Goal: Task Accomplishment & Management: Manage account settings

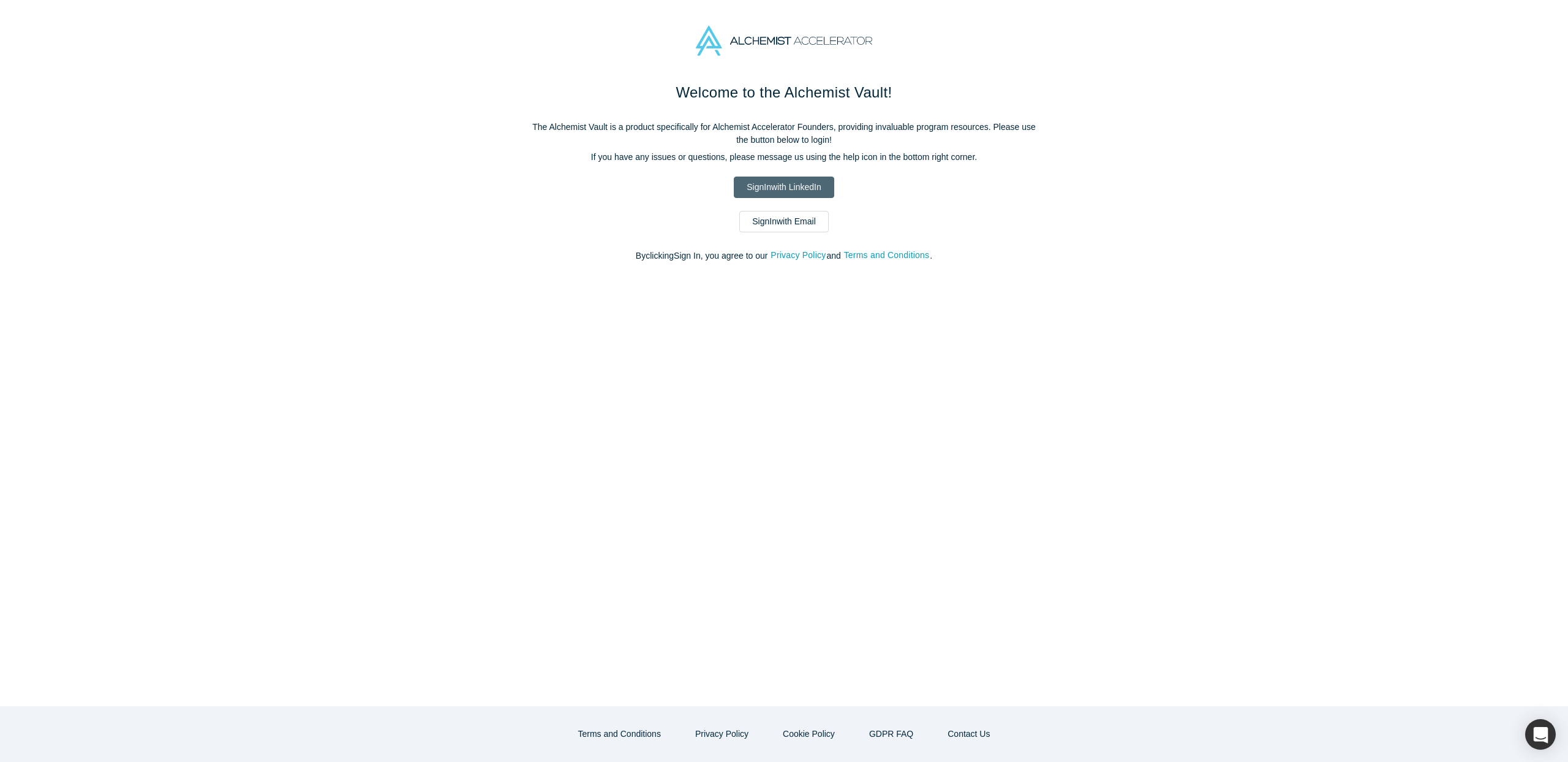
click at [785, 184] on link "Sign In with LinkedIn" at bounding box center [784, 187] width 100 height 22
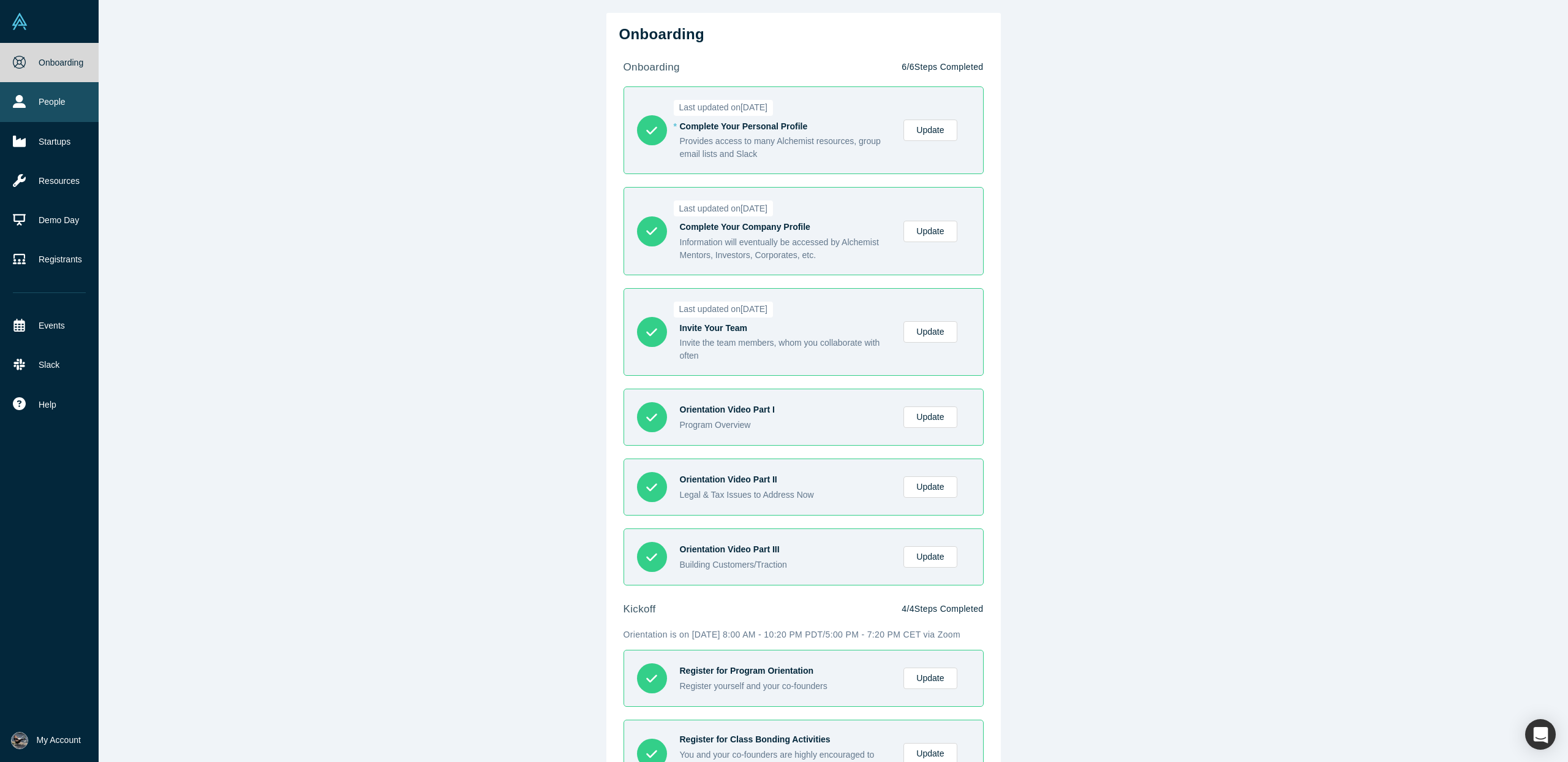
click at [16, 102] on icon at bounding box center [19, 101] width 13 height 13
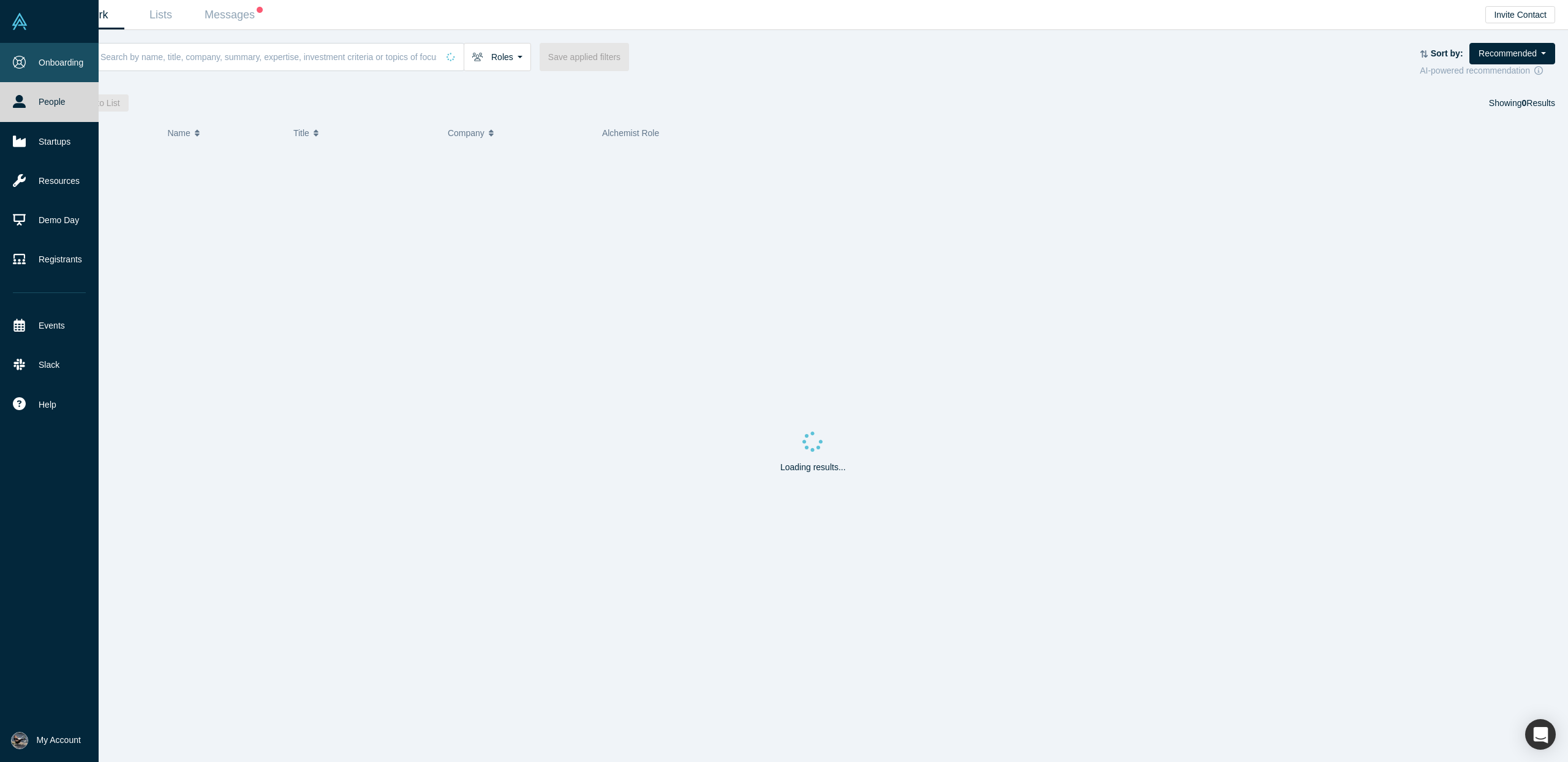
click at [41, 66] on link "Onboarding" at bounding box center [49, 63] width 98 height 40
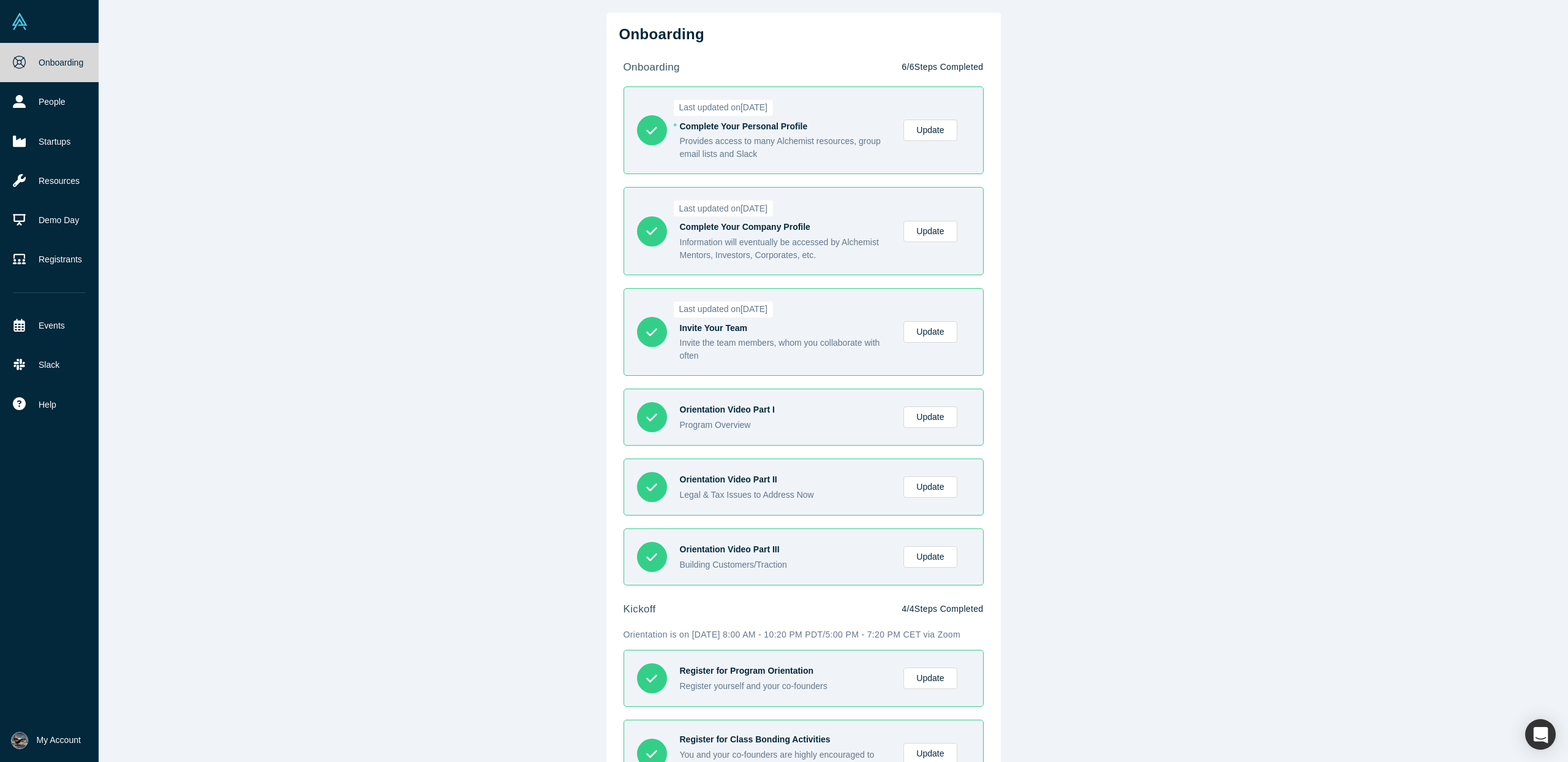
click at [37, 743] on span "My Account" at bounding box center [59, 740] width 44 height 13
click at [109, 651] on link "My Profile" at bounding box center [102, 652] width 102 height 30
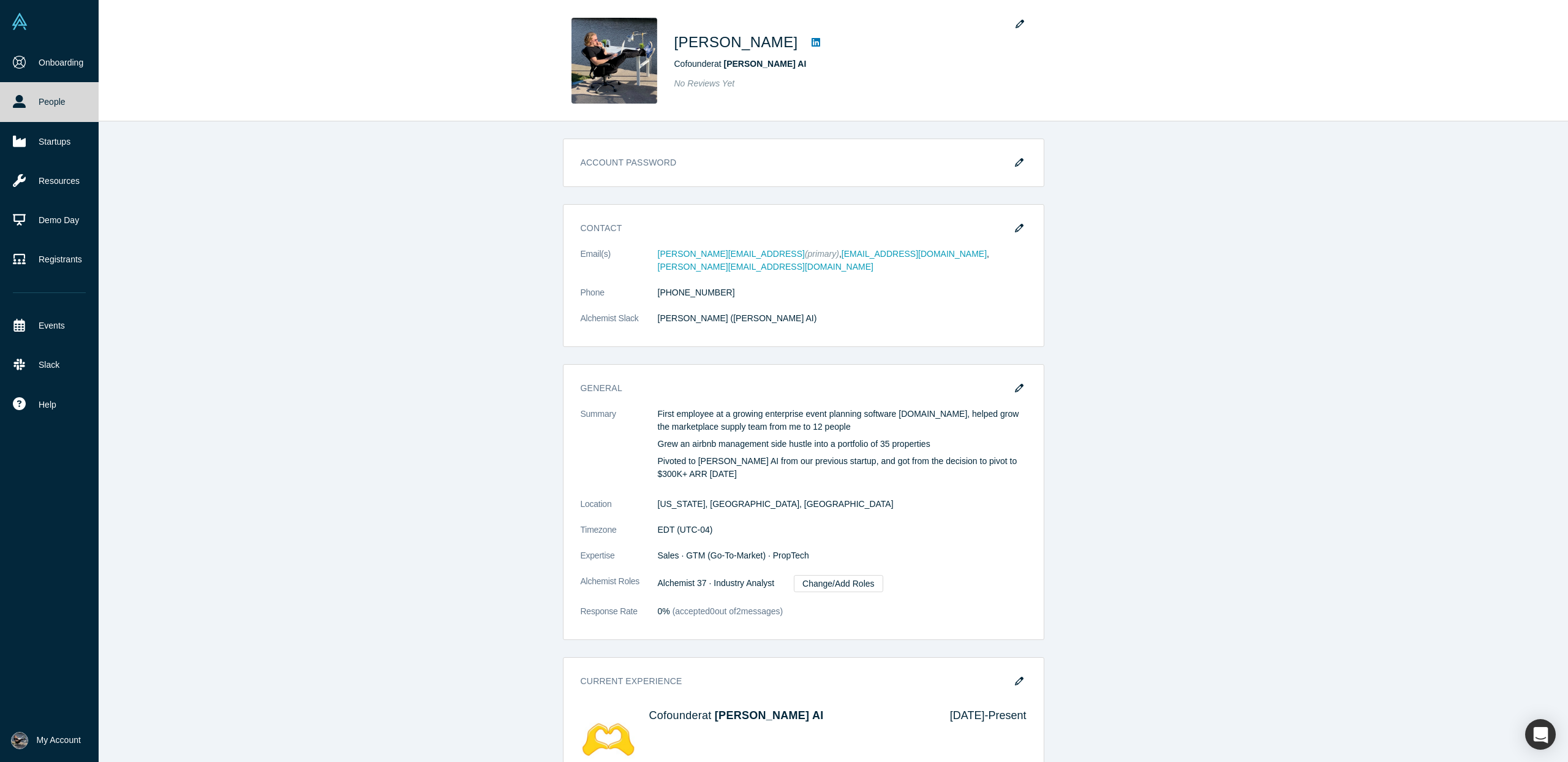
click at [1015, 384] on icon "button" at bounding box center [1019, 388] width 9 height 9
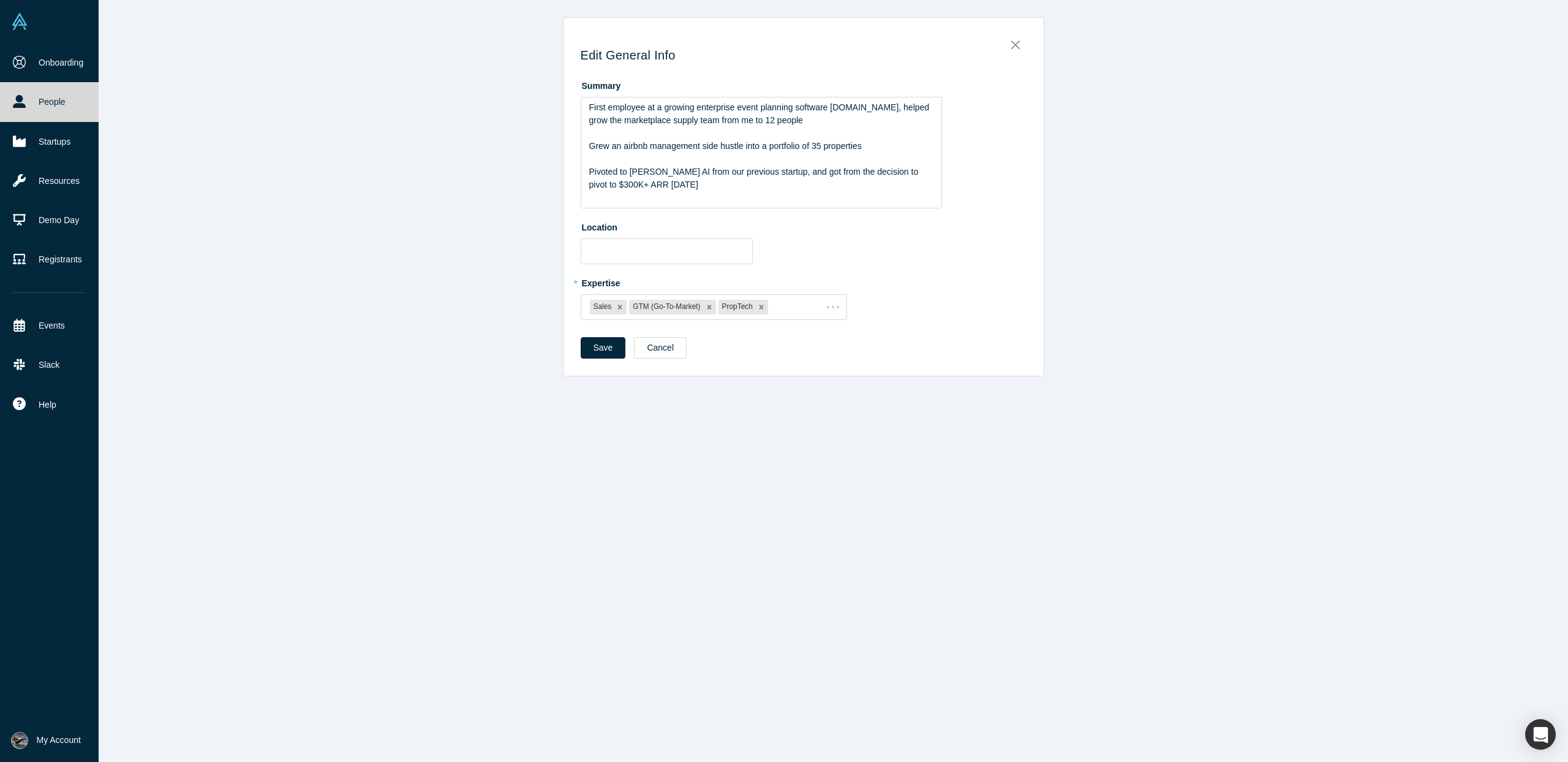
type input "[US_STATE], [GEOGRAPHIC_DATA], [GEOGRAPHIC_DATA]"
click at [818, 143] on span "Grew an airbnb management side hustle into a portfolio of 35 properties" at bounding box center [725, 146] width 272 height 9
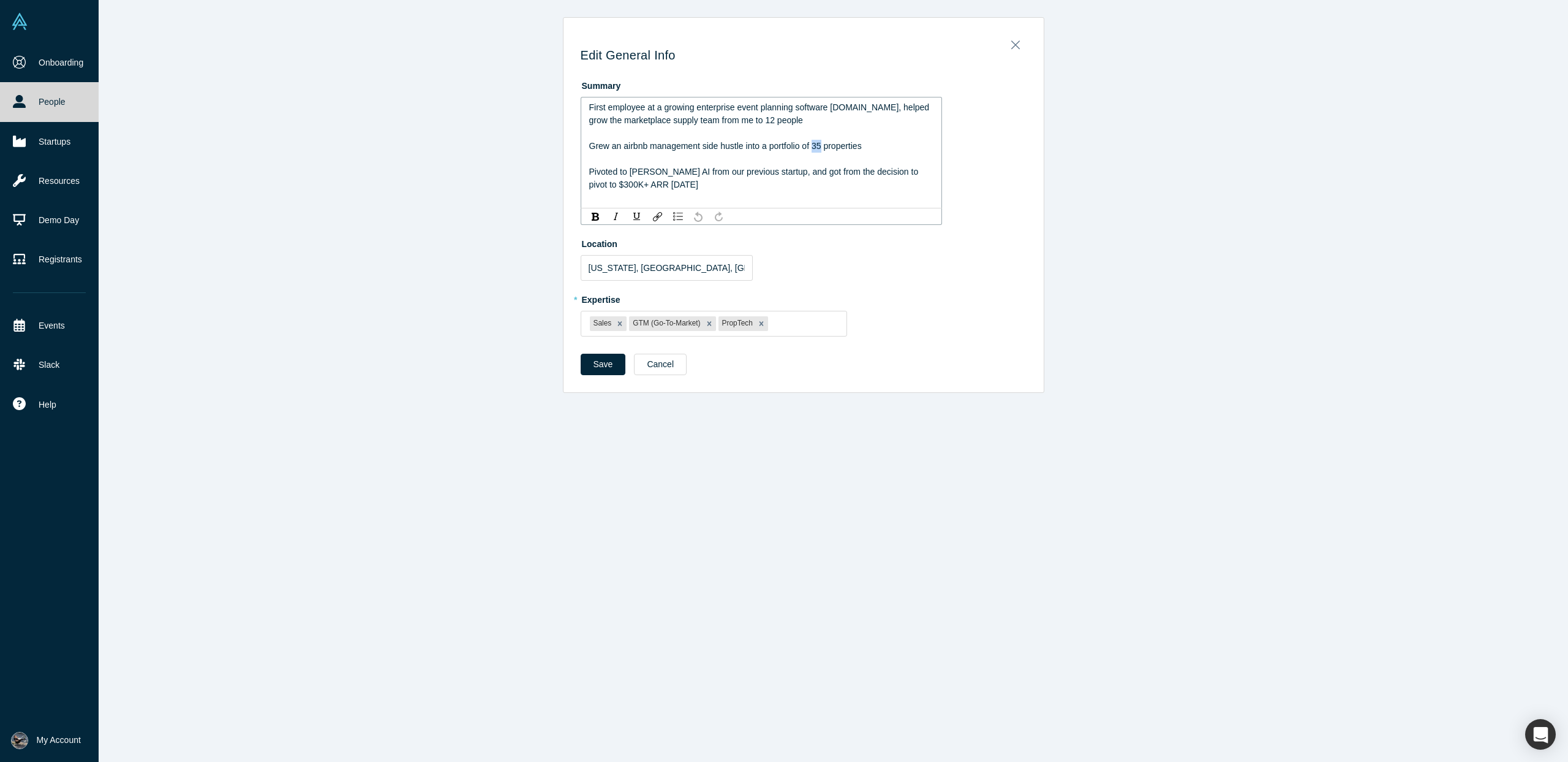
click at [818, 143] on span "Grew an airbnb management side hustle into a portfolio of 35 properties" at bounding box center [725, 146] width 272 height 9
click at [724, 179] on div "Pivoted to [PERSON_NAME] AI from our previous startup, and got from the decisio…" at bounding box center [762, 178] width 345 height 26
click at [764, 177] on div "Pivoted to [PERSON_NAME] AI from our previous startup, and got from the decisio…" at bounding box center [762, 178] width 345 height 26
click at [761, 175] on span "Pivoted to [PERSON_NAME] AI from our previous startup, and got from the decisio…" at bounding box center [755, 178] width 332 height 22
click at [830, 250] on div "Location [US_STATE], [GEOGRAPHIC_DATA], [GEOGRAPHIC_DATA]" at bounding box center [804, 257] width 446 height 47
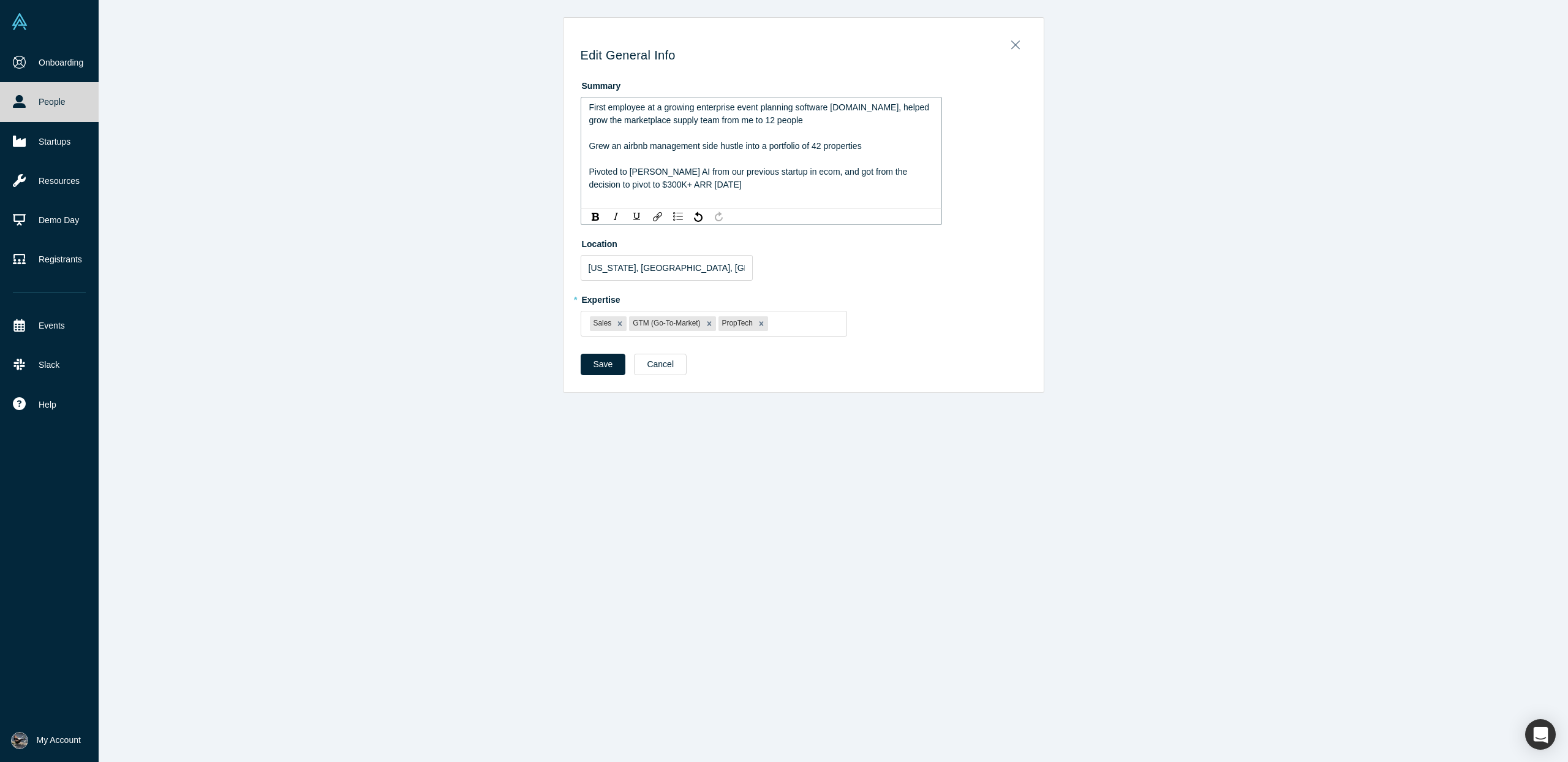
drag, startPoint x: 671, startPoint y: 119, endPoint x: 706, endPoint y: 122, distance: 35.1
click at [671, 119] on span "First employee at a growing enterprise event planning software [DOMAIN_NAME], h…" at bounding box center [761, 114] width 343 height 22
click at [792, 120] on span "First employee at a growing enterprise event planning software [DOMAIN_NAME], h…" at bounding box center [761, 114] width 343 height 22
click at [789, 124] on span "First employee at a growing enterprise event planning software [DOMAIN_NAME], h…" at bounding box center [761, 114] width 343 height 22
click at [603, 359] on div "Save Cancel" at bounding box center [804, 368] width 446 height 30
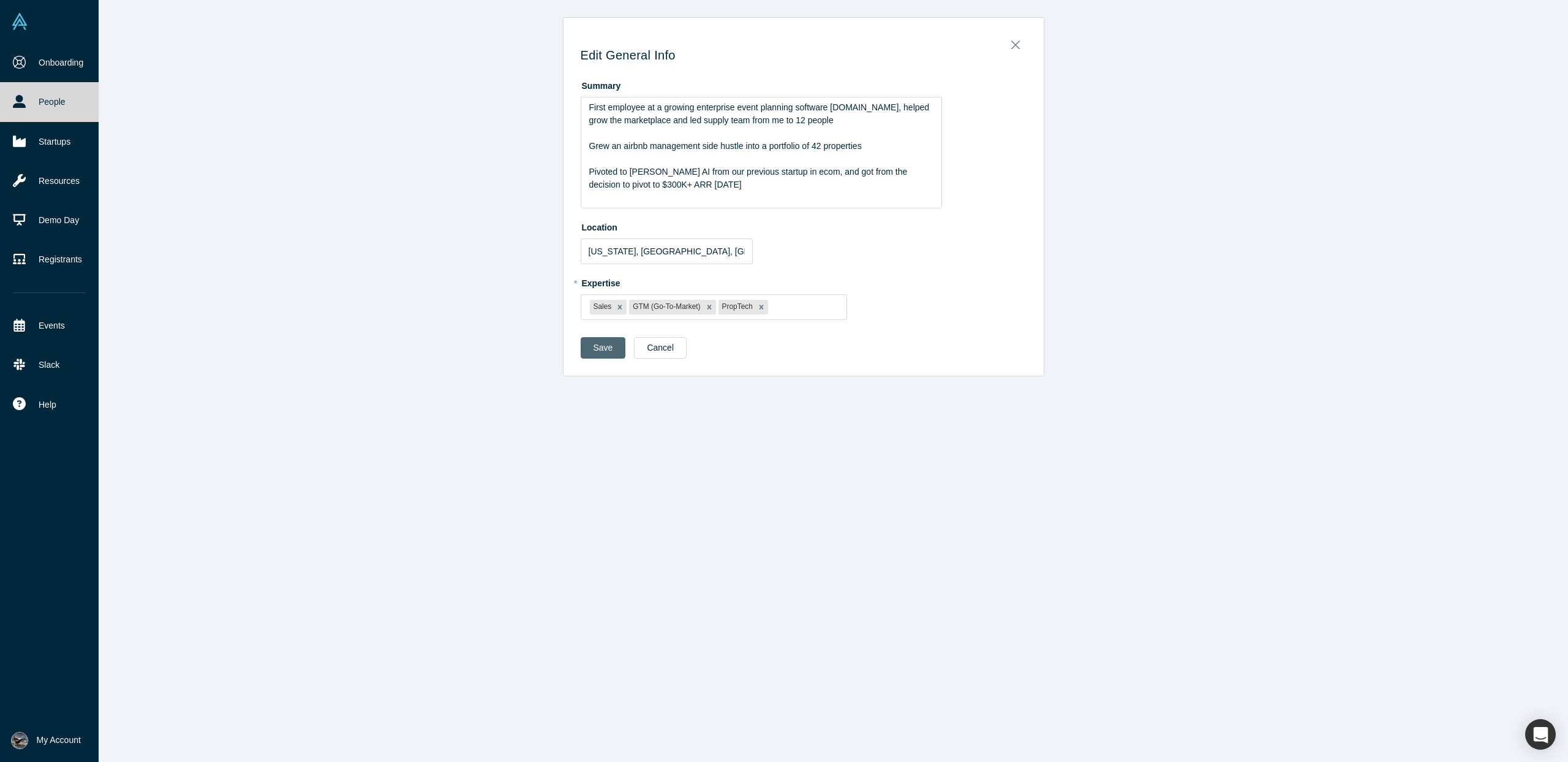
click at [594, 349] on button "Save" at bounding box center [603, 347] width 46 height 22
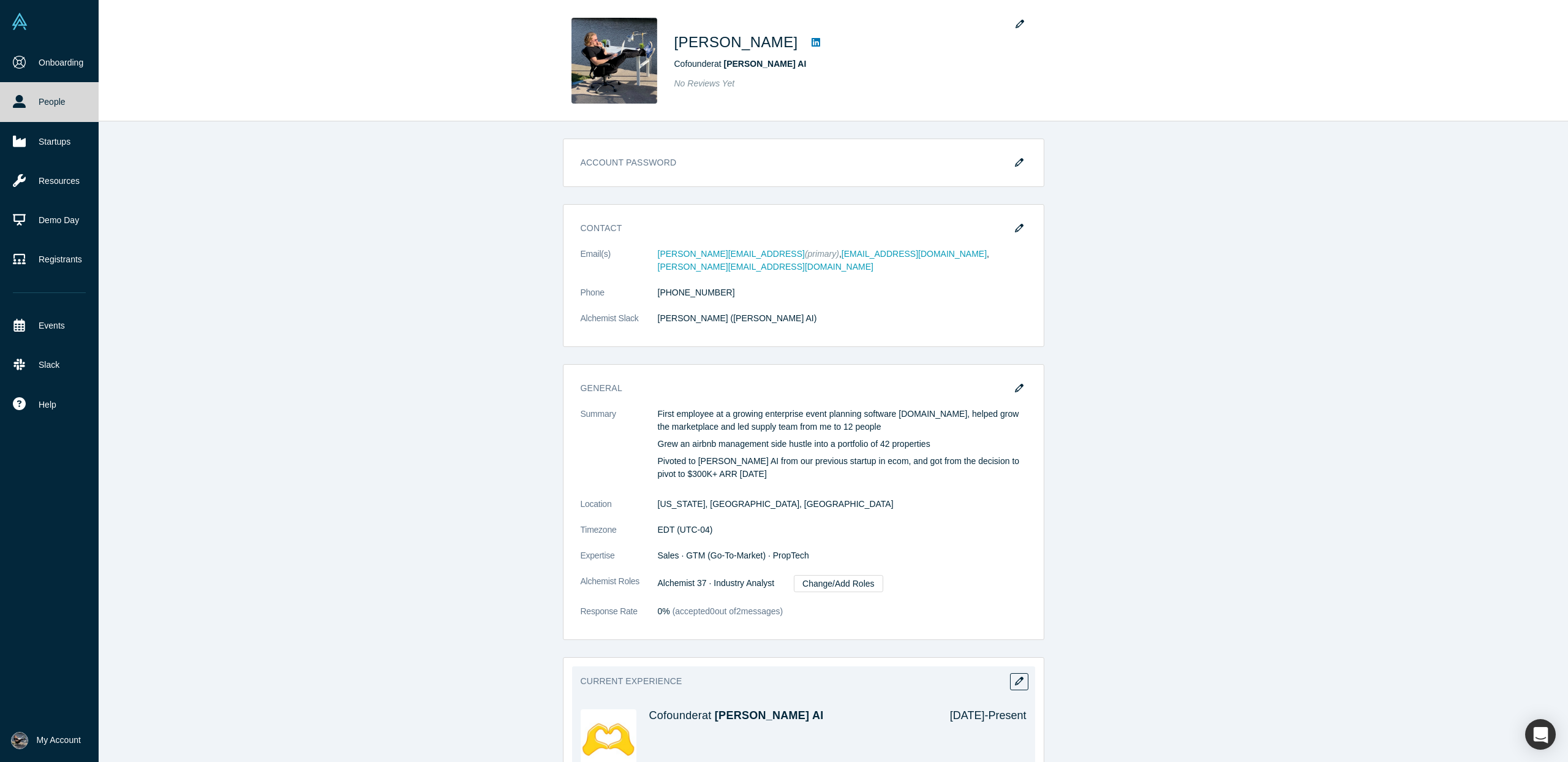
click at [671, 715] on div "Cofounder at [PERSON_NAME] AI" at bounding box center [791, 737] width 283 height 56
click at [622, 727] on img at bounding box center [608, 737] width 56 height 56
click at [681, 701] on div "Cofounder at [PERSON_NAME] AI [DATE] - Present" at bounding box center [804, 737] width 446 height 73
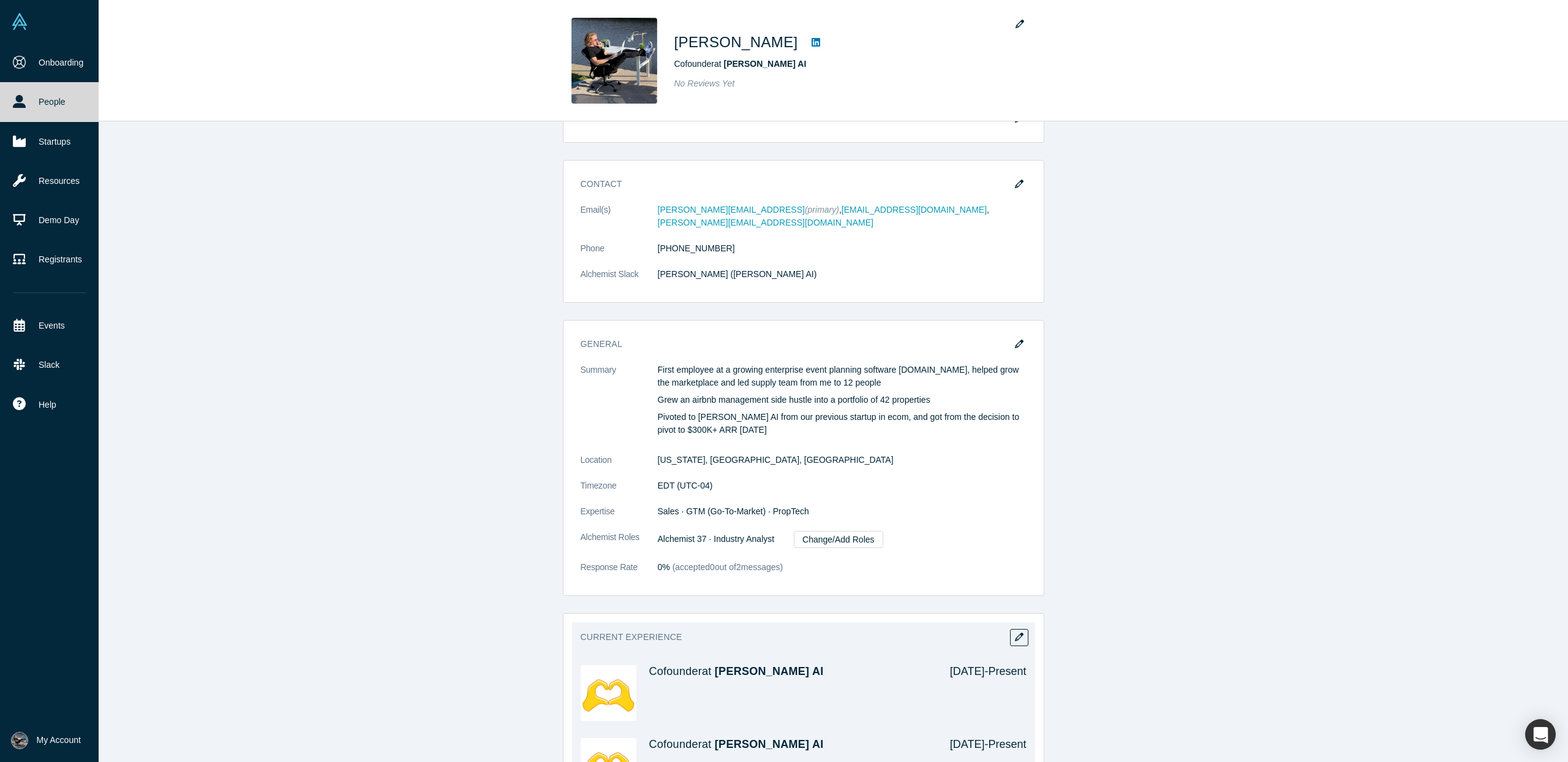
scroll to position [271, 0]
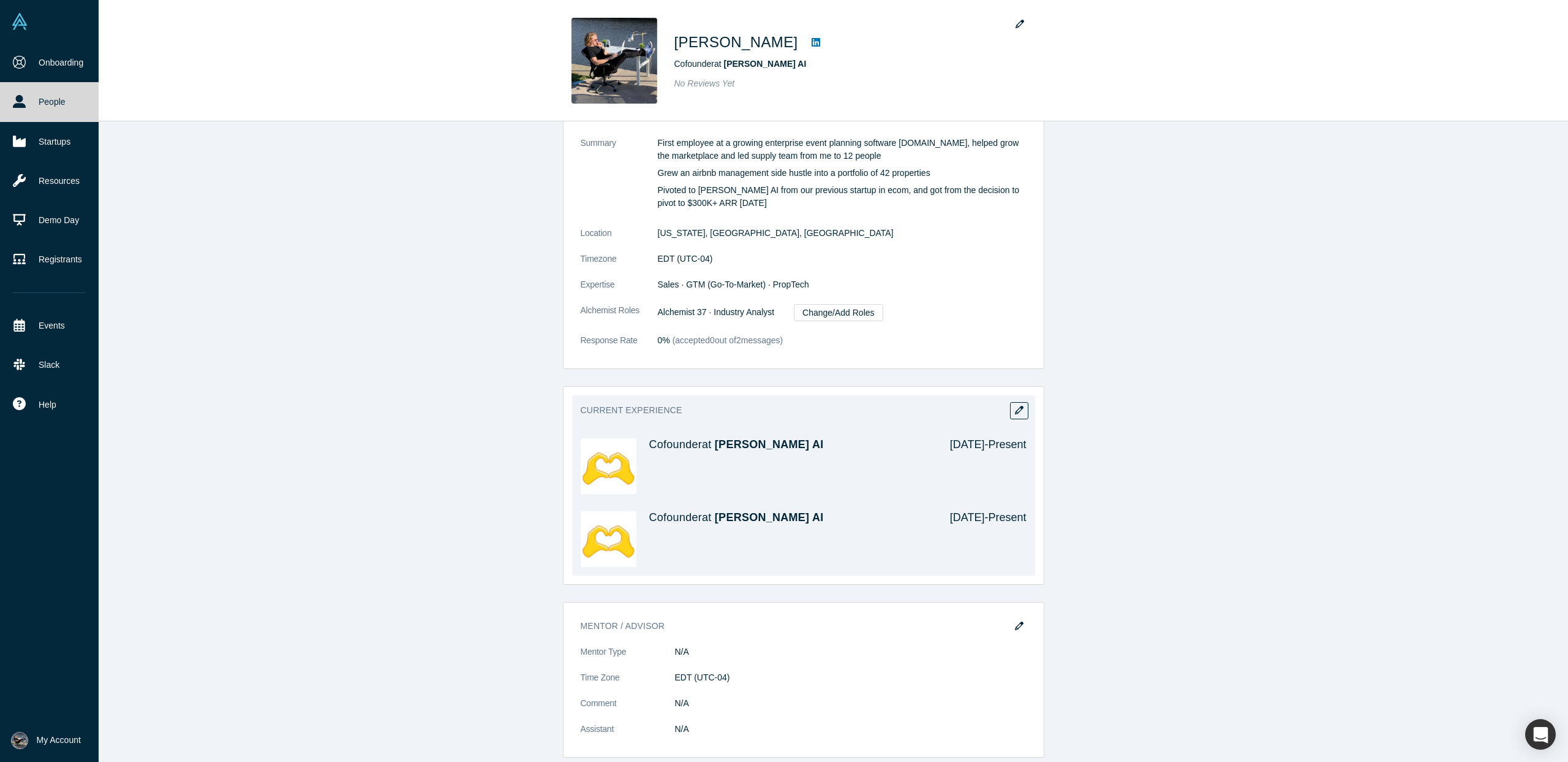
click at [608, 544] on img at bounding box center [608, 539] width 56 height 56
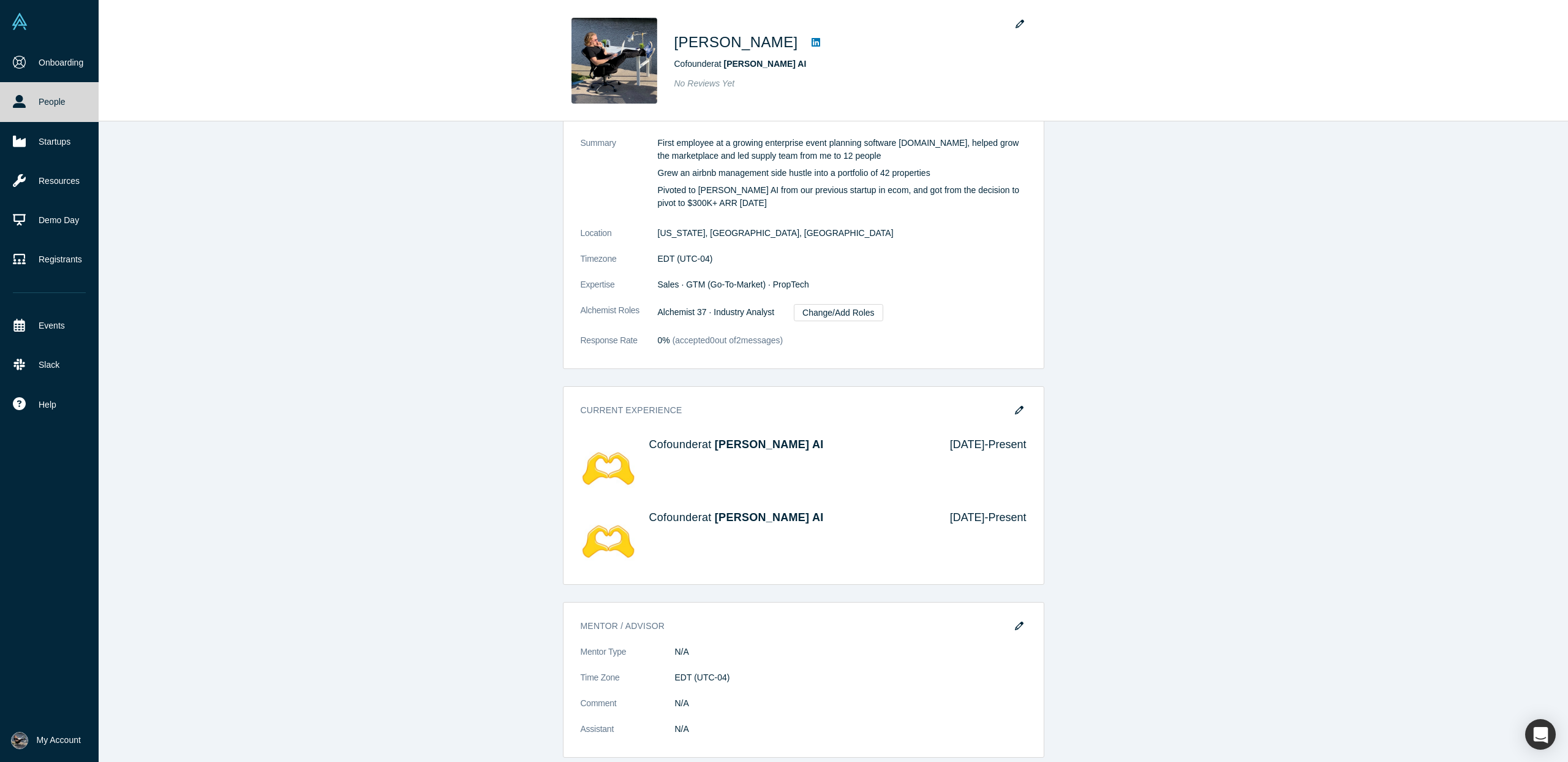
click at [20, 747] on img at bounding box center [20, 740] width 17 height 17
click at [91, 680] on link "My Company" at bounding box center [102, 682] width 102 height 30
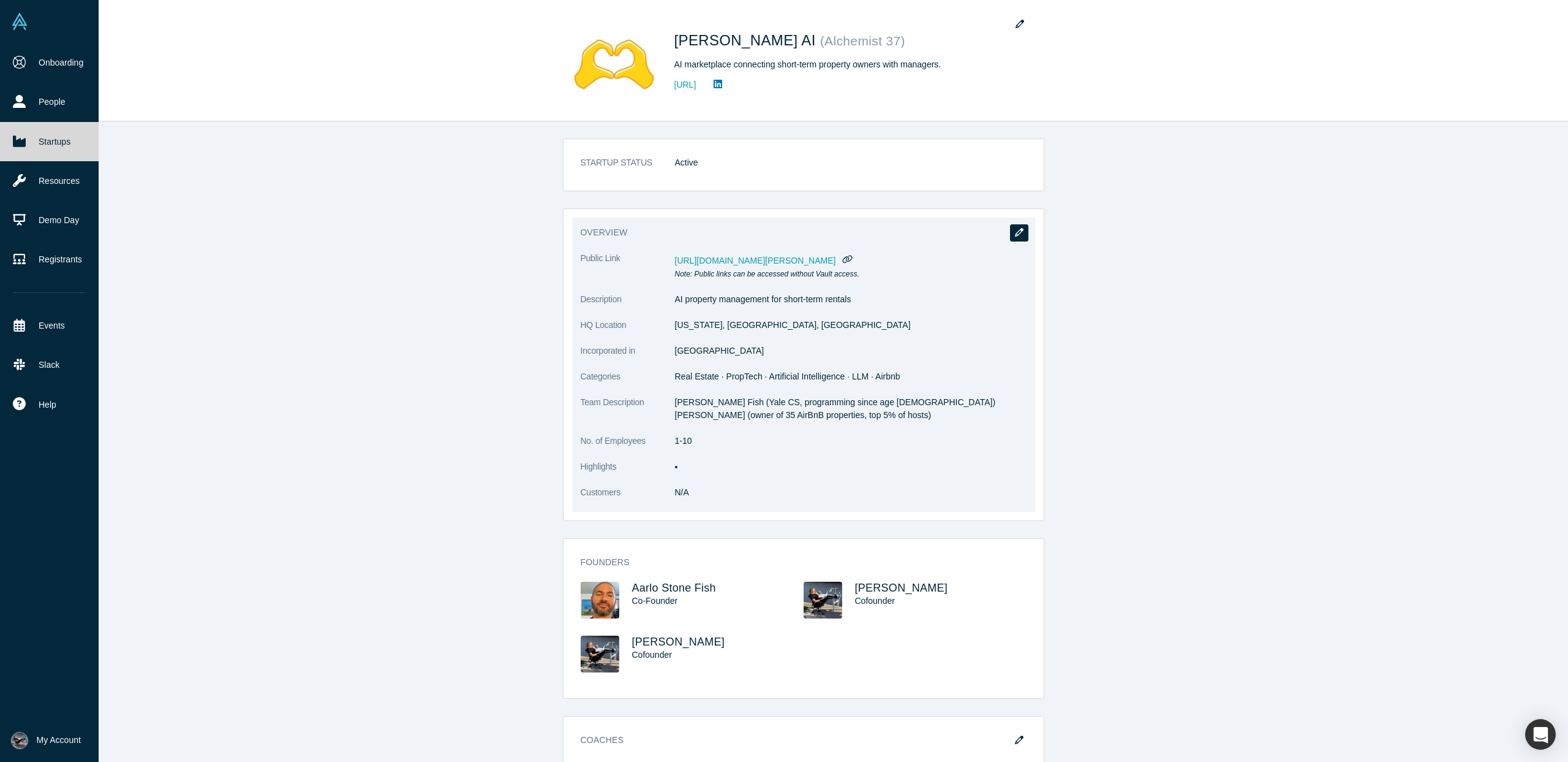
click at [1021, 234] on icon "button" at bounding box center [1019, 232] width 9 height 9
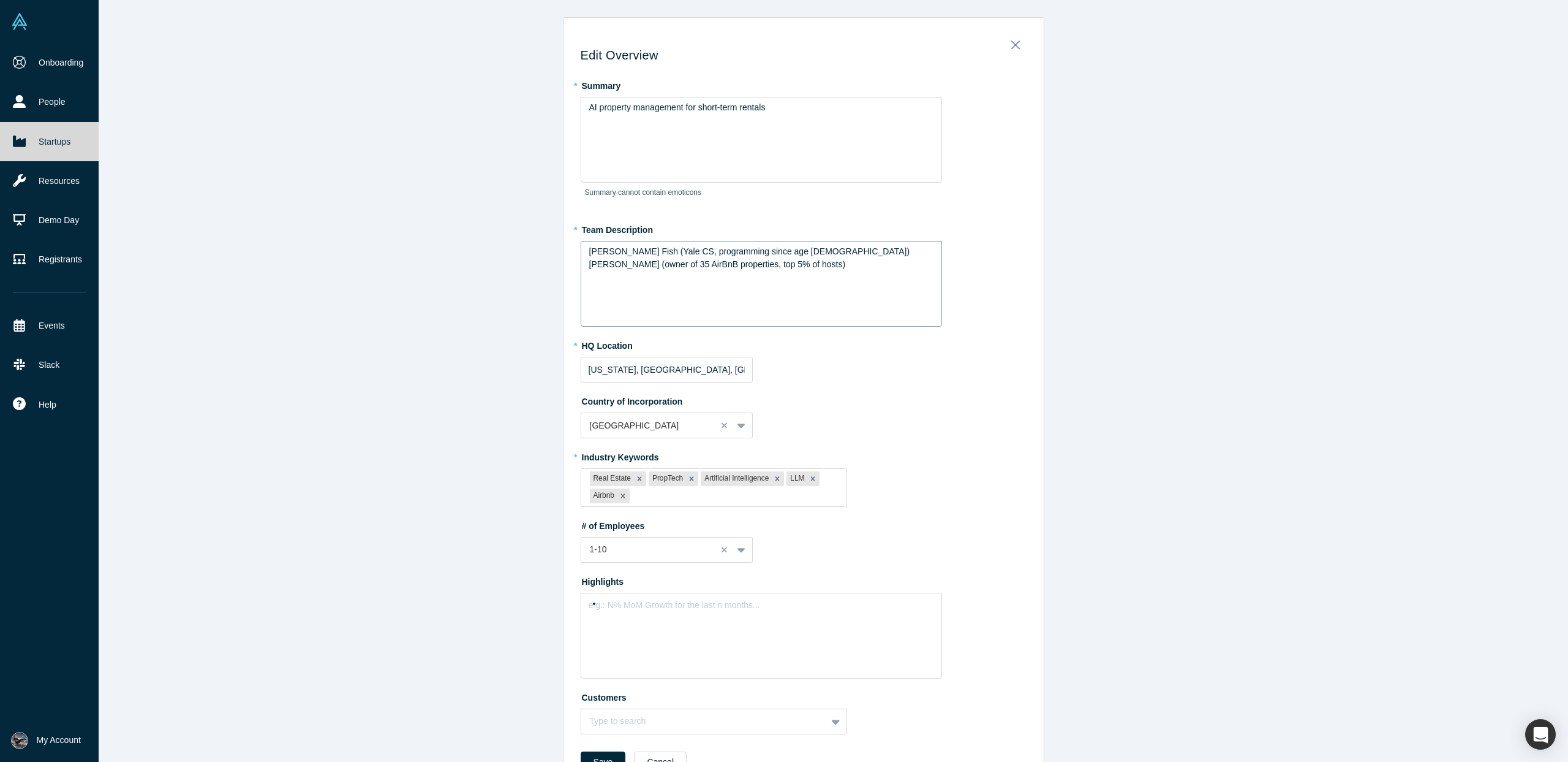
click at [685, 264] on span "[PERSON_NAME] (owner of 35 AirBnB properties, top 5% of hosts)" at bounding box center [718, 264] width 257 height 9
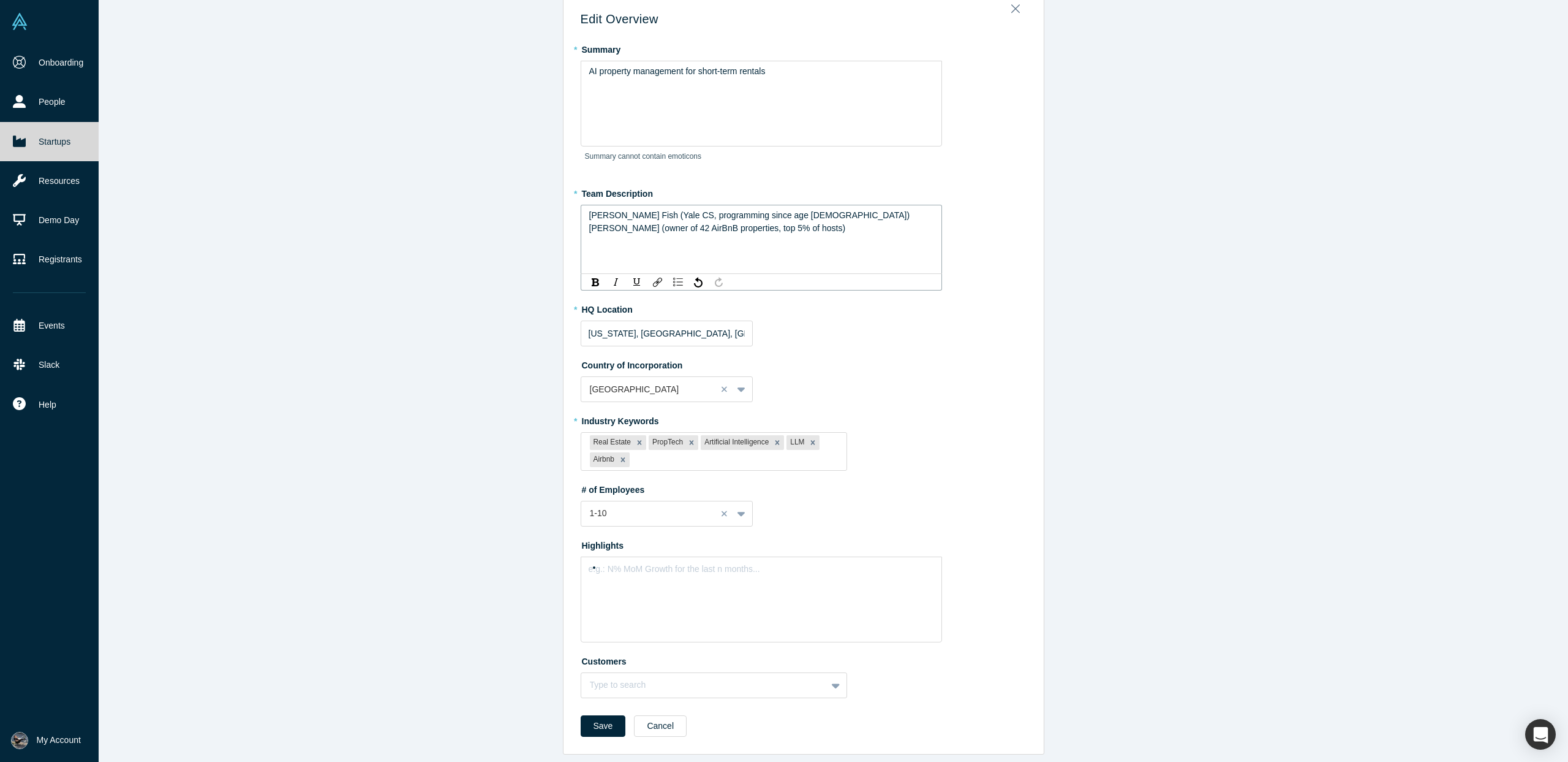
scroll to position [46, 0]
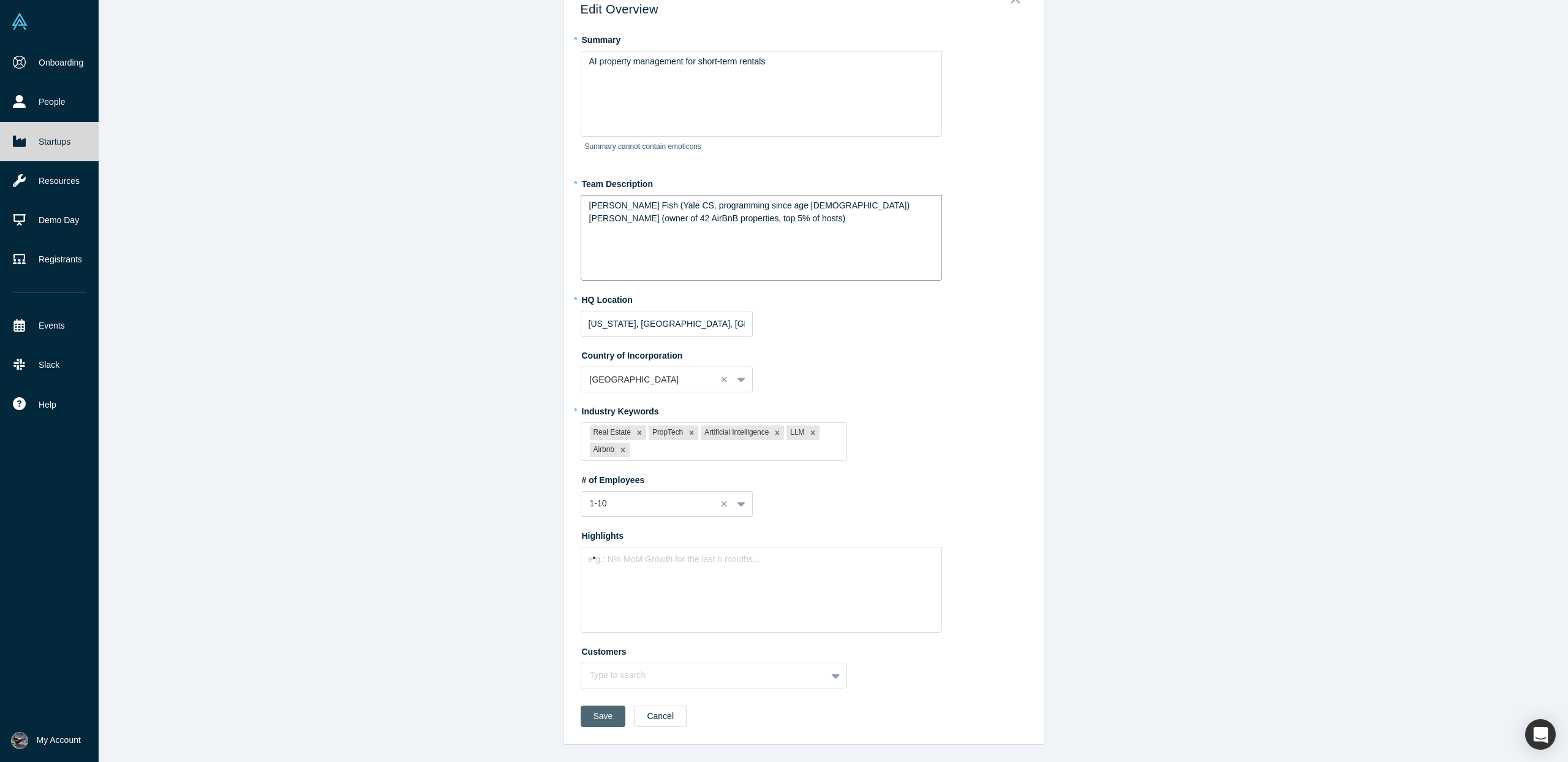
click at [602, 722] on button "Save" at bounding box center [603, 715] width 46 height 22
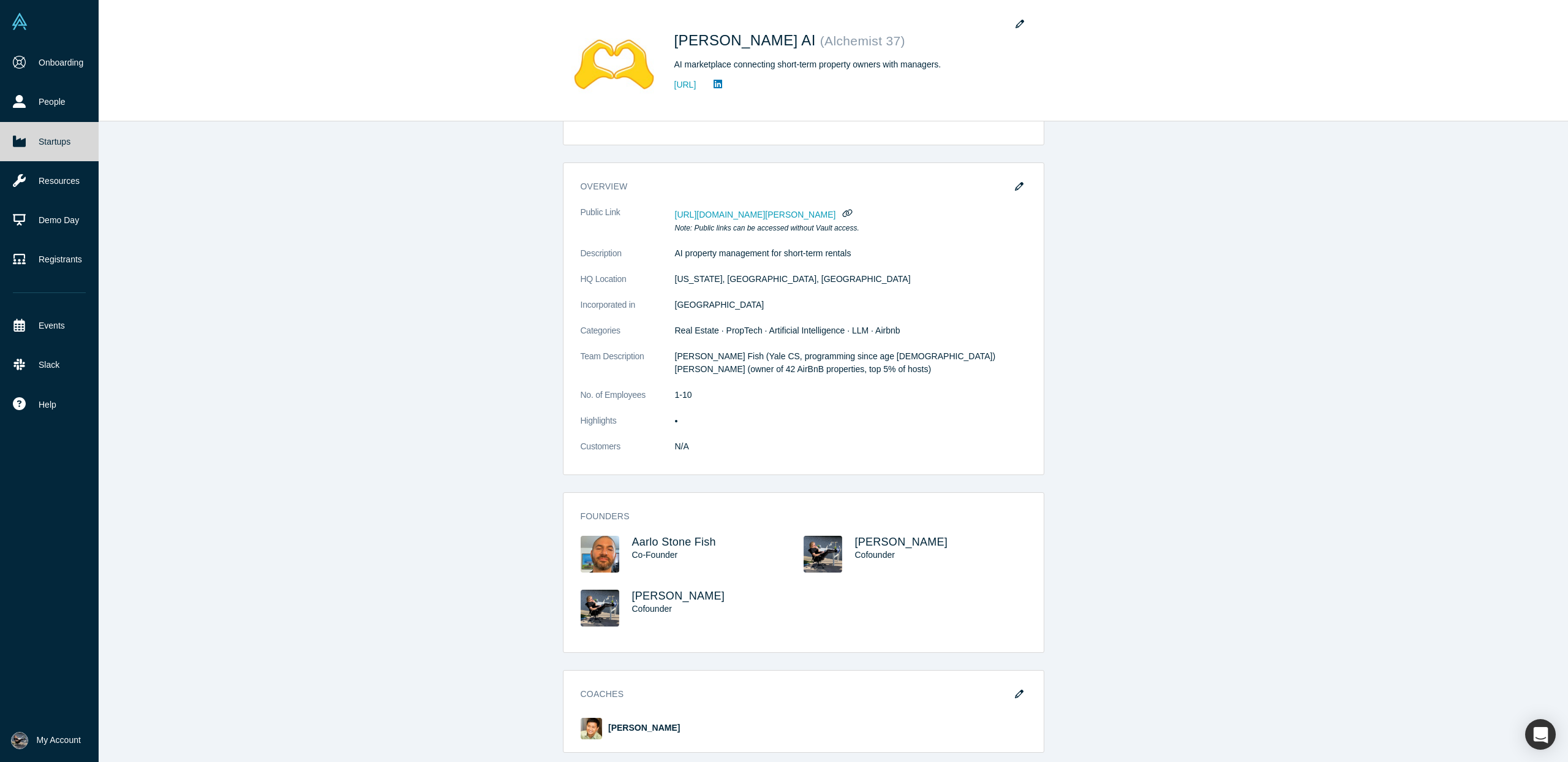
scroll to position [0, 0]
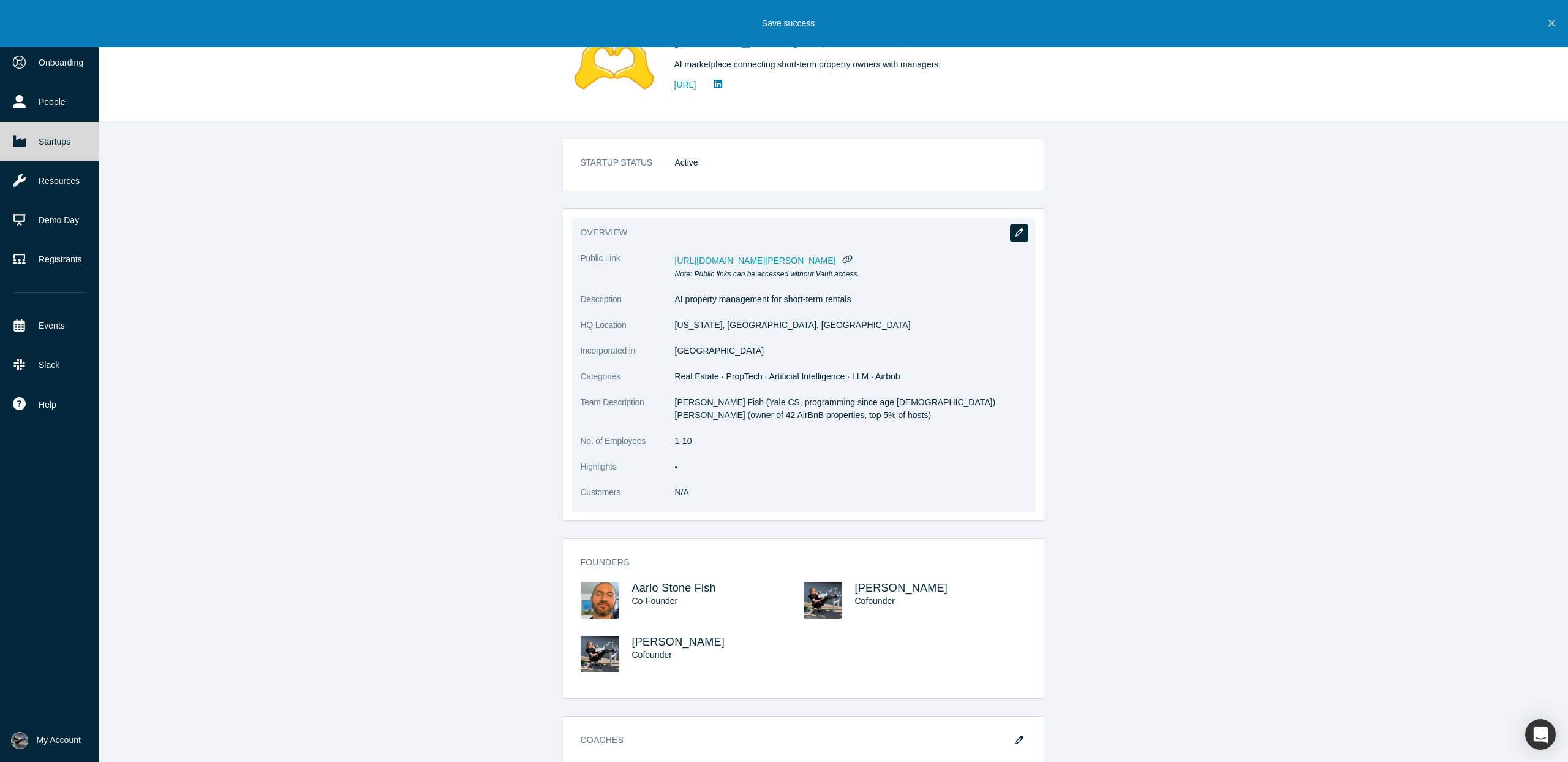
click at [1016, 232] on icon "button" at bounding box center [1019, 232] width 9 height 9
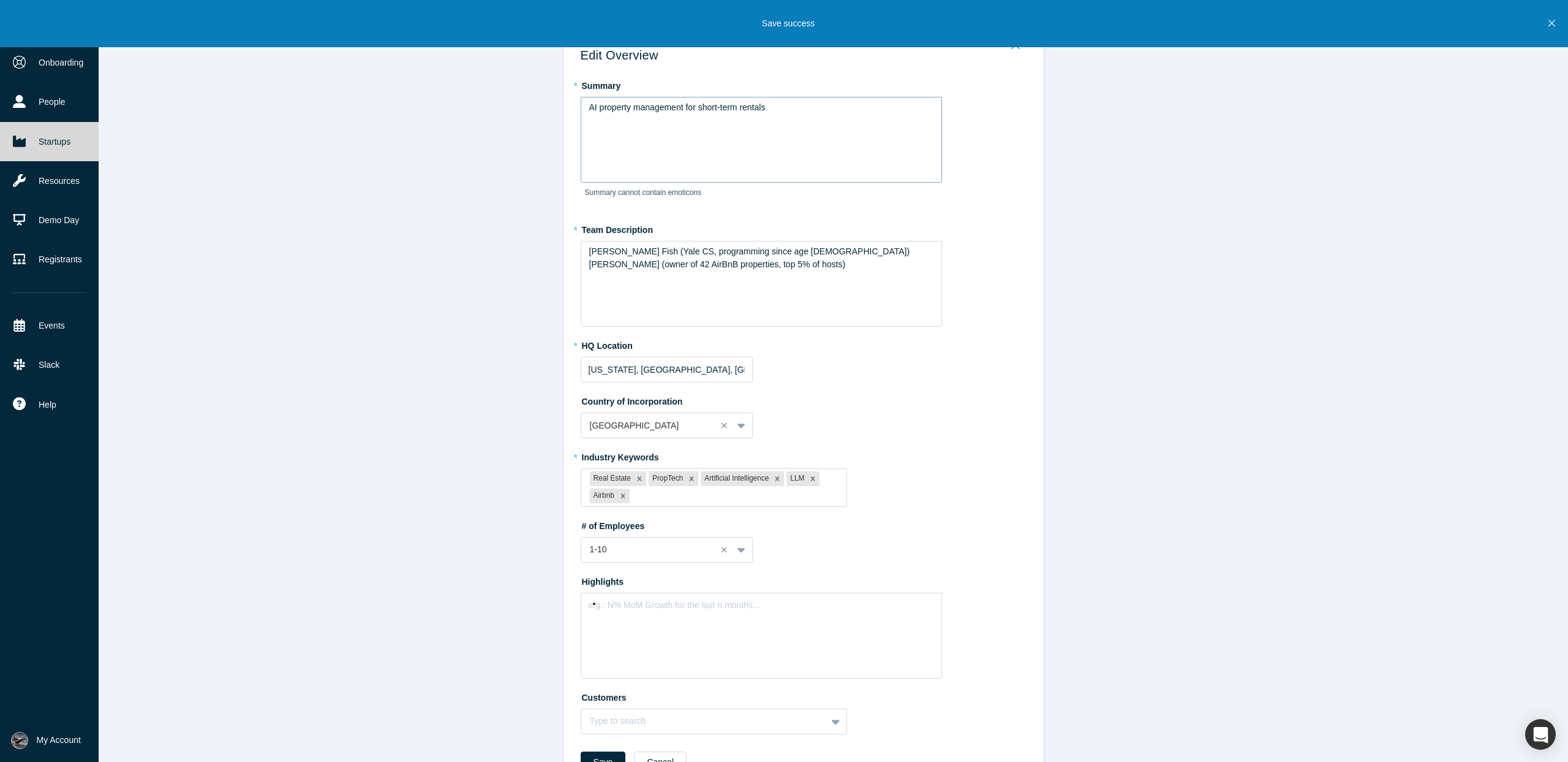
click at [774, 109] on div "AI property management for short-term rentals" at bounding box center [762, 107] width 345 height 13
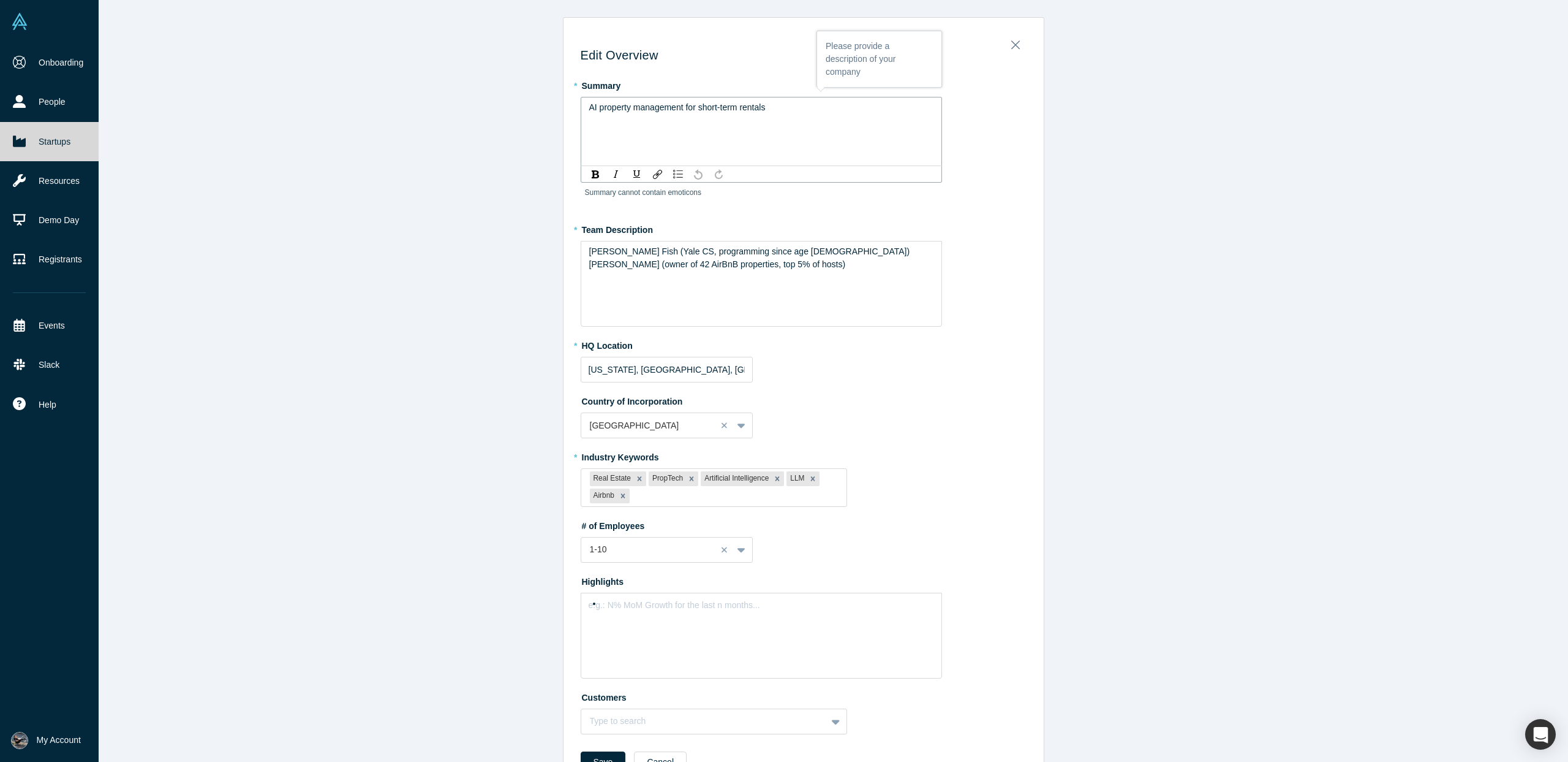
click at [635, 107] on span "AI property management for short-term rentals" at bounding box center [677, 107] width 177 height 9
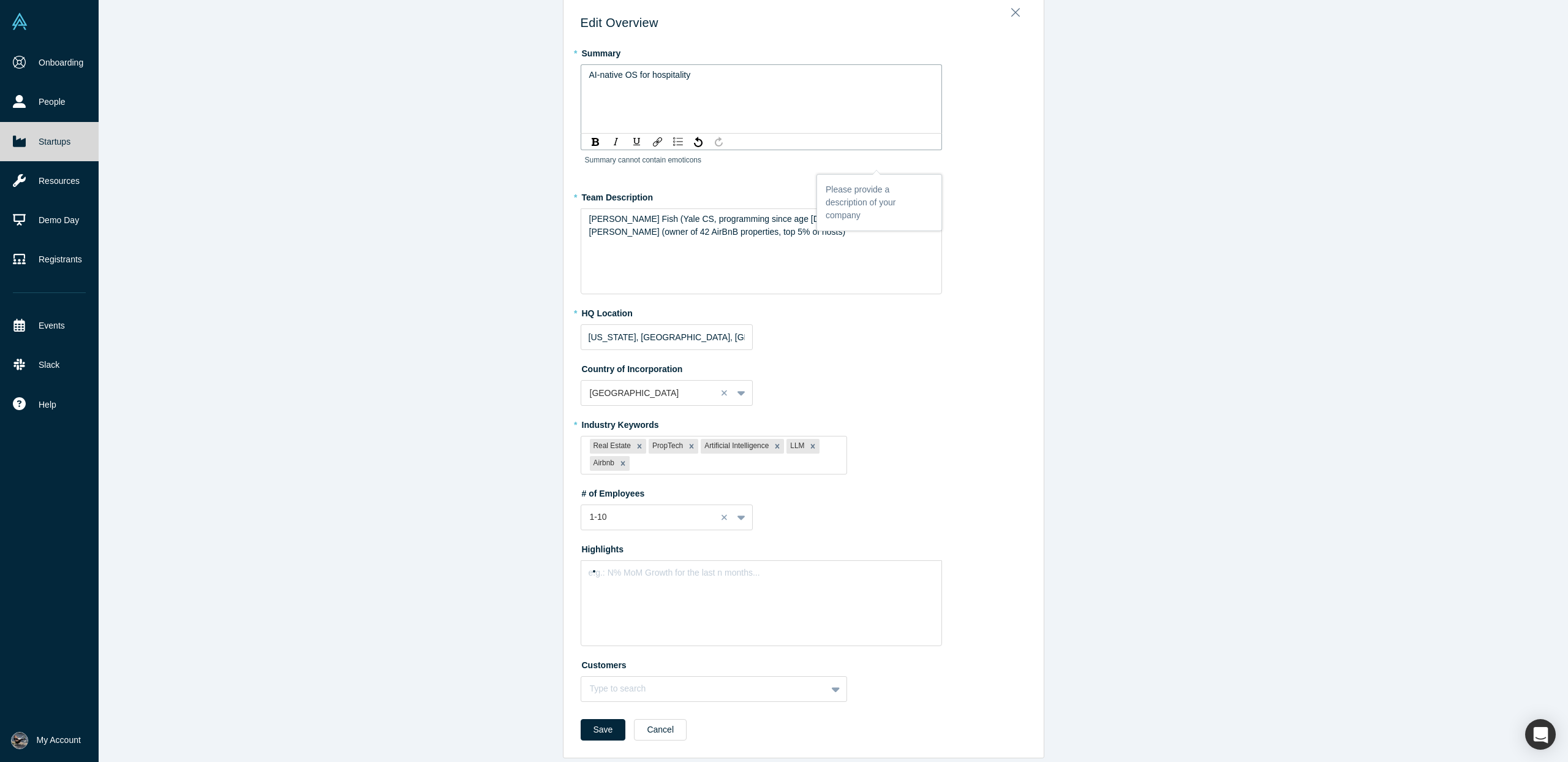
scroll to position [46, 0]
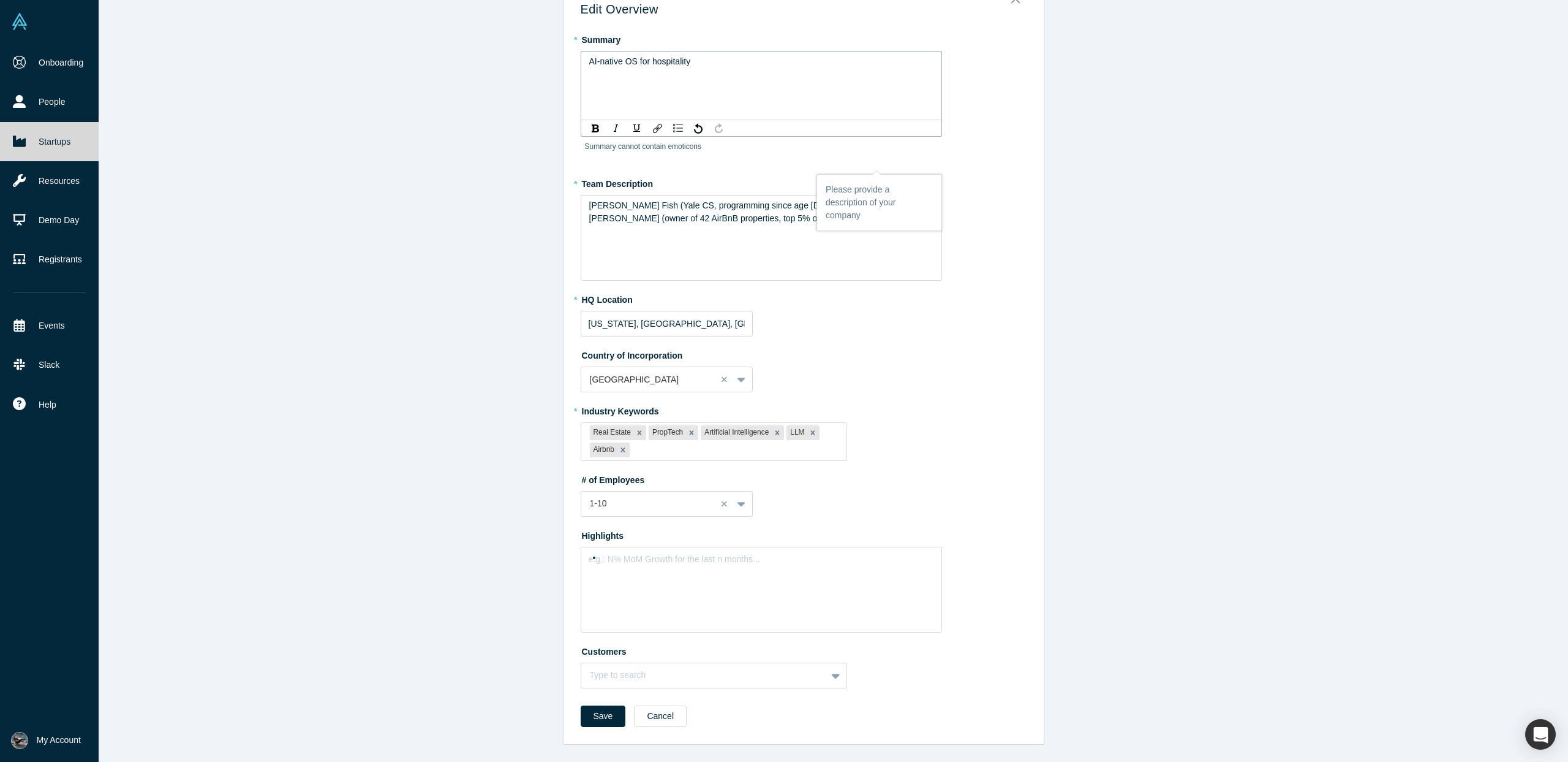
click at [593, 702] on form "* Summary AI-native OS for hospitality Summary cannot contain emoticons * Team …" at bounding box center [804, 382] width 446 height 706
click at [600, 714] on button "Save" at bounding box center [603, 715] width 46 height 22
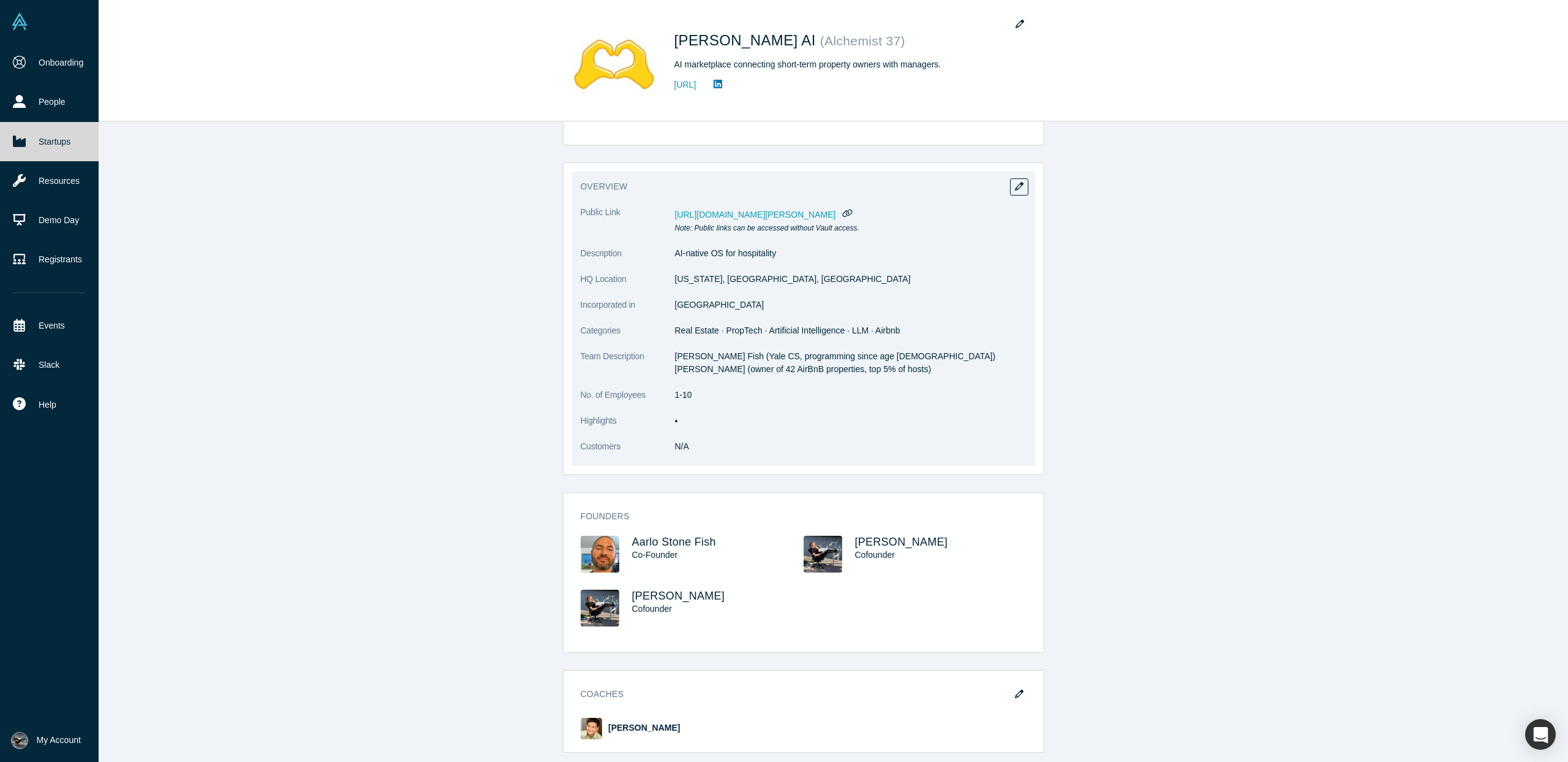
scroll to position [0, 0]
